Goal: Find contact information: Find contact information

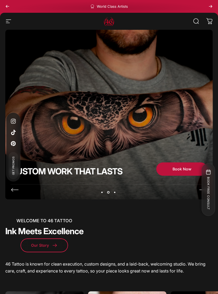
click at [7, 24] on icon "button" at bounding box center [8, 21] width 6 height 6
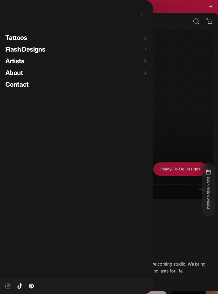
click at [16, 63] on span "Artists" at bounding box center [14, 61] width 19 height 8
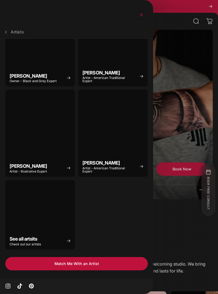
scroll to position [45, 0]
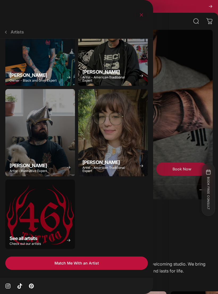
click at [35, 223] on div "See all artsits" at bounding box center [40, 214] width 70 height 70
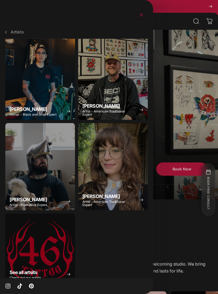
scroll to position [5, 0]
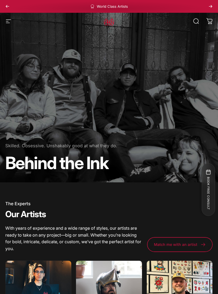
click at [7, 8] on icon "Previous" at bounding box center [7, 6] width 4 height 4
click at [7, 5] on icon "Previous" at bounding box center [7, 6] width 4 height 4
click at [3, 7] on button "Previous" at bounding box center [8, 6] width 12 height 13
click at [7, 7] on icon "Previous" at bounding box center [7, 6] width 3 height 2
click at [7, 5] on icon "Previous" at bounding box center [7, 6] width 4 height 4
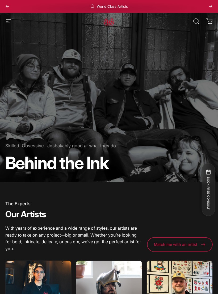
click at [6, 22] on icon "button" at bounding box center [8, 21] width 6 height 6
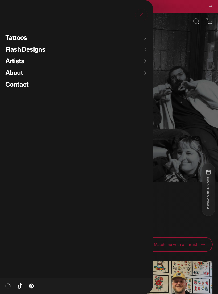
click at [18, 88] on link "Contact" at bounding box center [79, 85] width 148 height 12
